Goal: Information Seeking & Learning: Find specific page/section

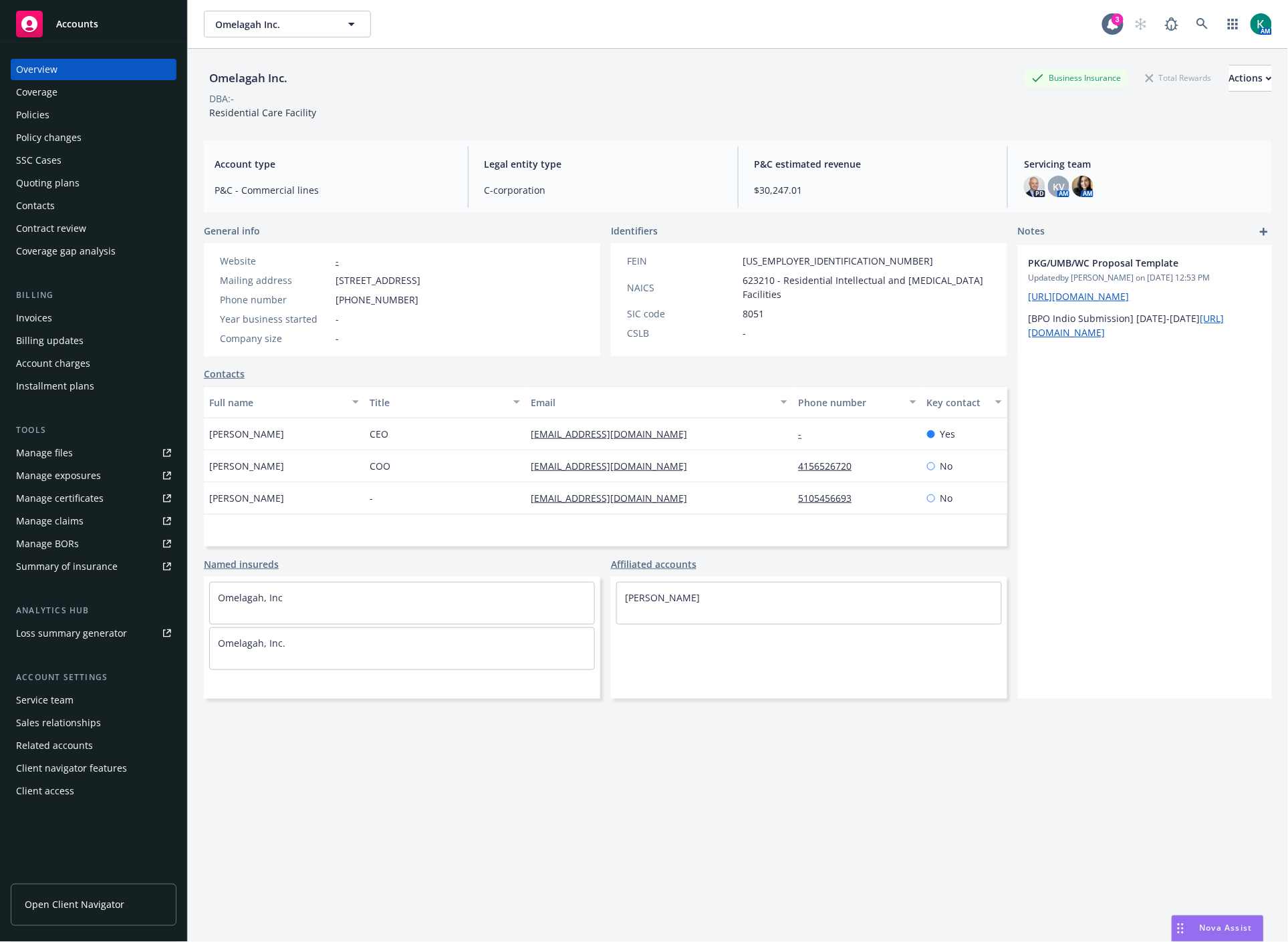
click at [72, 109] on div "Policies" at bounding box center [93, 115] width 155 height 22
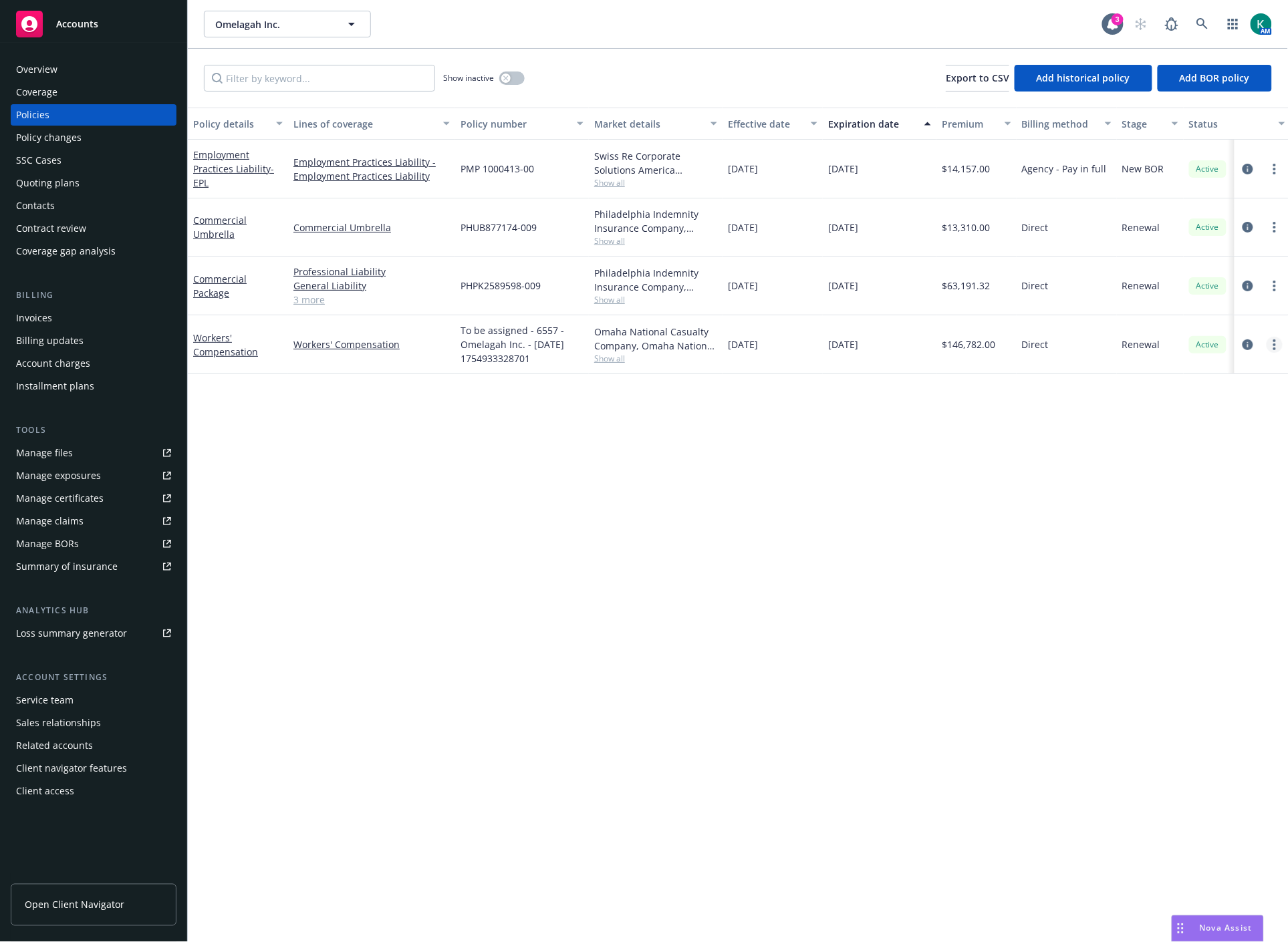
click at [1279, 344] on link "more" at bounding box center [1275, 345] width 16 height 16
click at [1191, 526] on link "Copy logging email" at bounding box center [1204, 533] width 157 height 26
click at [867, 612] on div "Policy details Lines of coverage Policy number Market details Effective date Ex…" at bounding box center [738, 525] width 1101 height 835
click at [1220, 520] on div "Policy details Lines of coverage Policy number Market details Effective date Ex…" at bounding box center [738, 525] width 1101 height 835
